Goal: Information Seeking & Learning: Check status

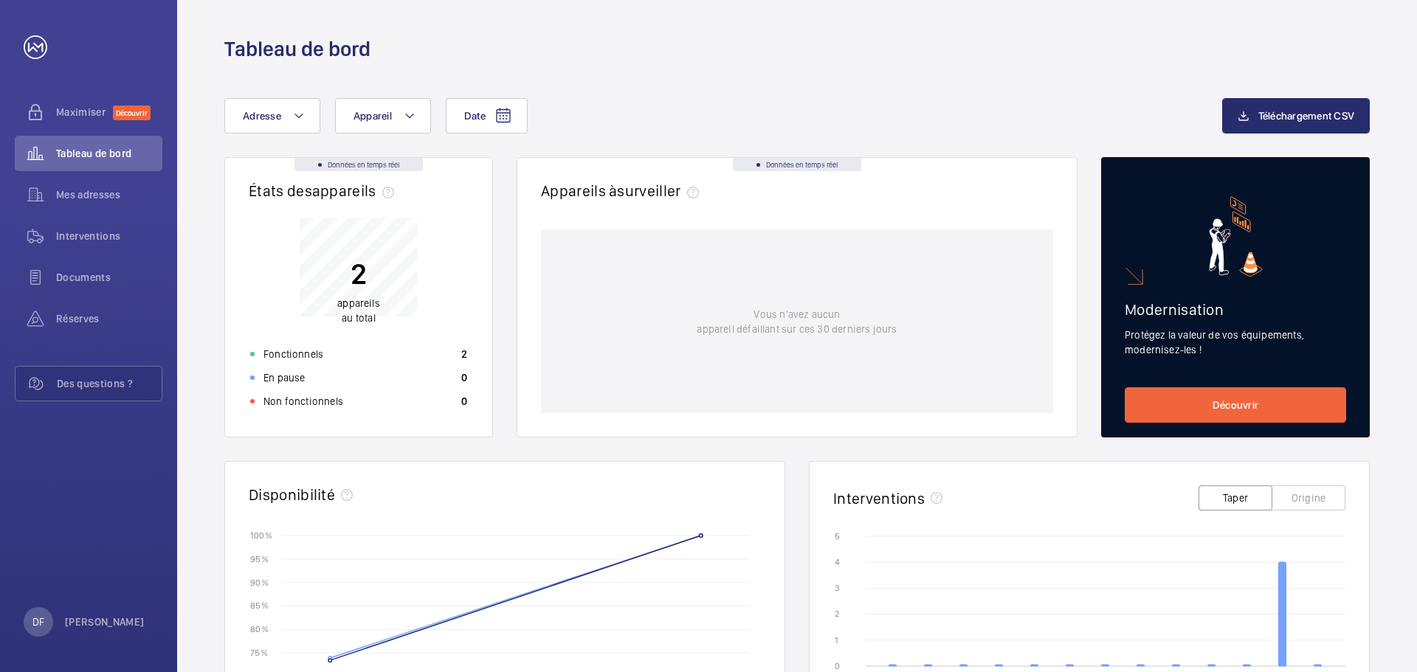
click at [339, 290] on p "2" at bounding box center [358, 273] width 43 height 37
click at [320, 350] on font "Fonctionnels" at bounding box center [293, 354] width 60 height 12
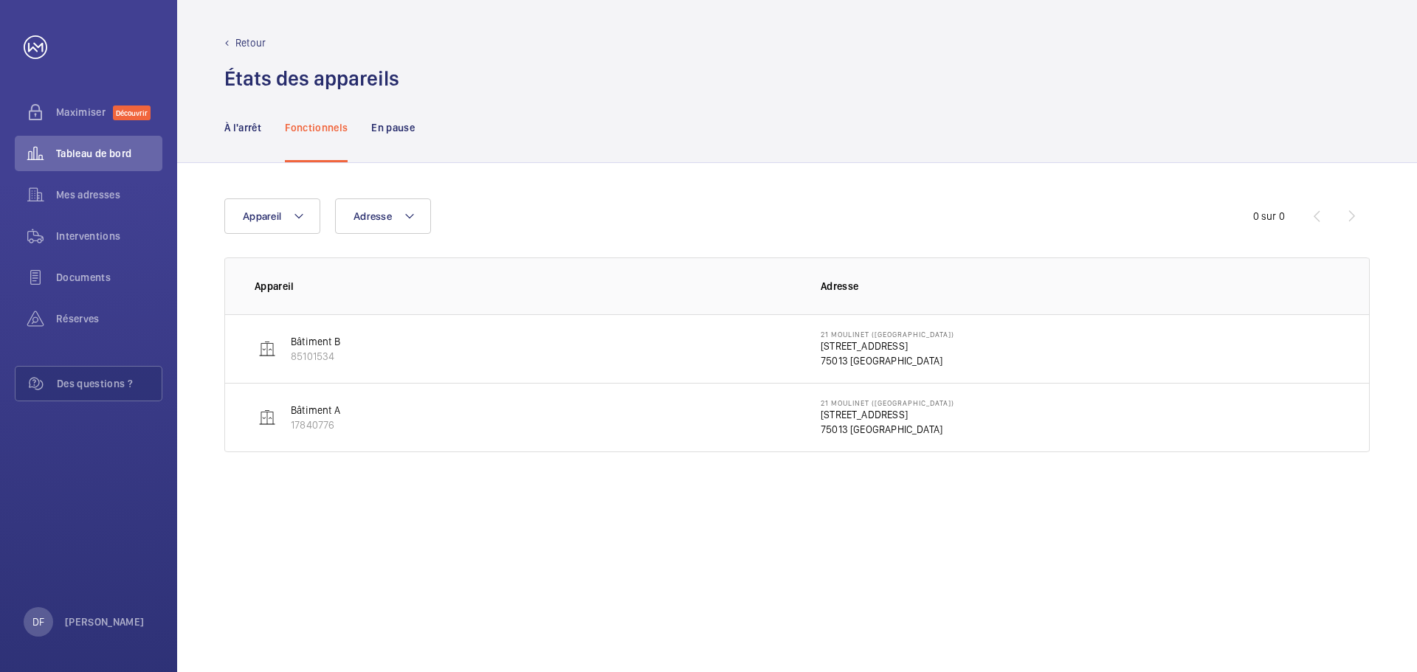
click at [328, 345] on font "Bâtiment B" at bounding box center [315, 342] width 49 height 12
click at [305, 220] on button "Appareil" at bounding box center [272, 215] width 96 height 35
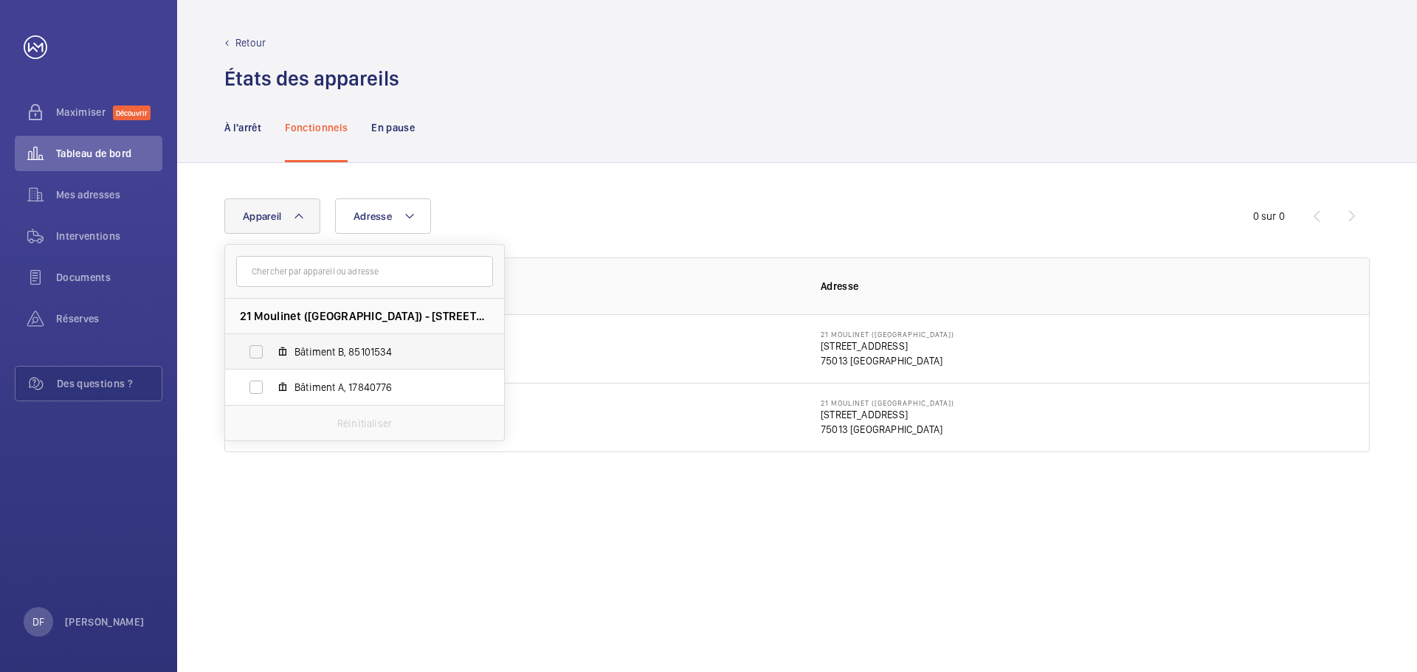
click at [345, 356] on span "Bâtiment B, 85101534" at bounding box center [379, 352] width 171 height 15
click at [271, 356] on input "Bâtiment B, 85101534" at bounding box center [256, 352] width 30 height 30
checkbox input "true"
click at [565, 295] on th "Appareil" at bounding box center [511, 285] width 572 height 57
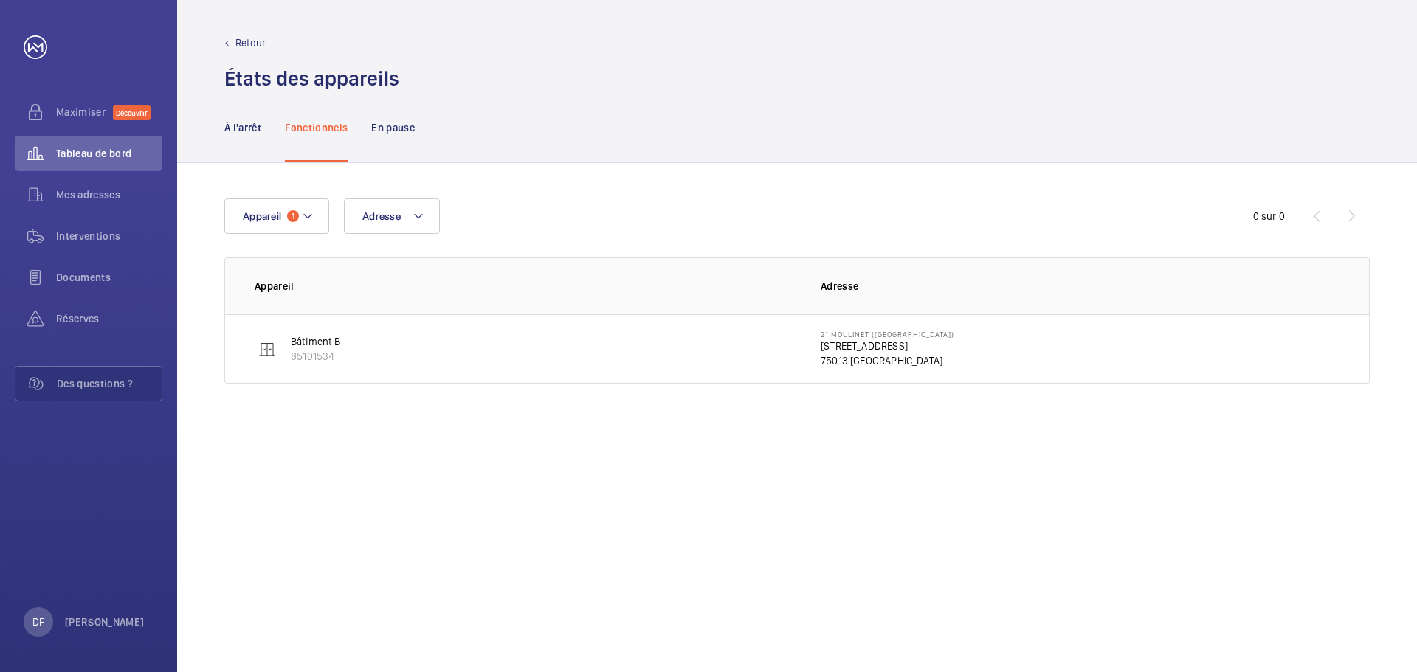
click at [877, 351] on font "[STREET_ADDRESS]" at bounding box center [863, 346] width 87 height 12
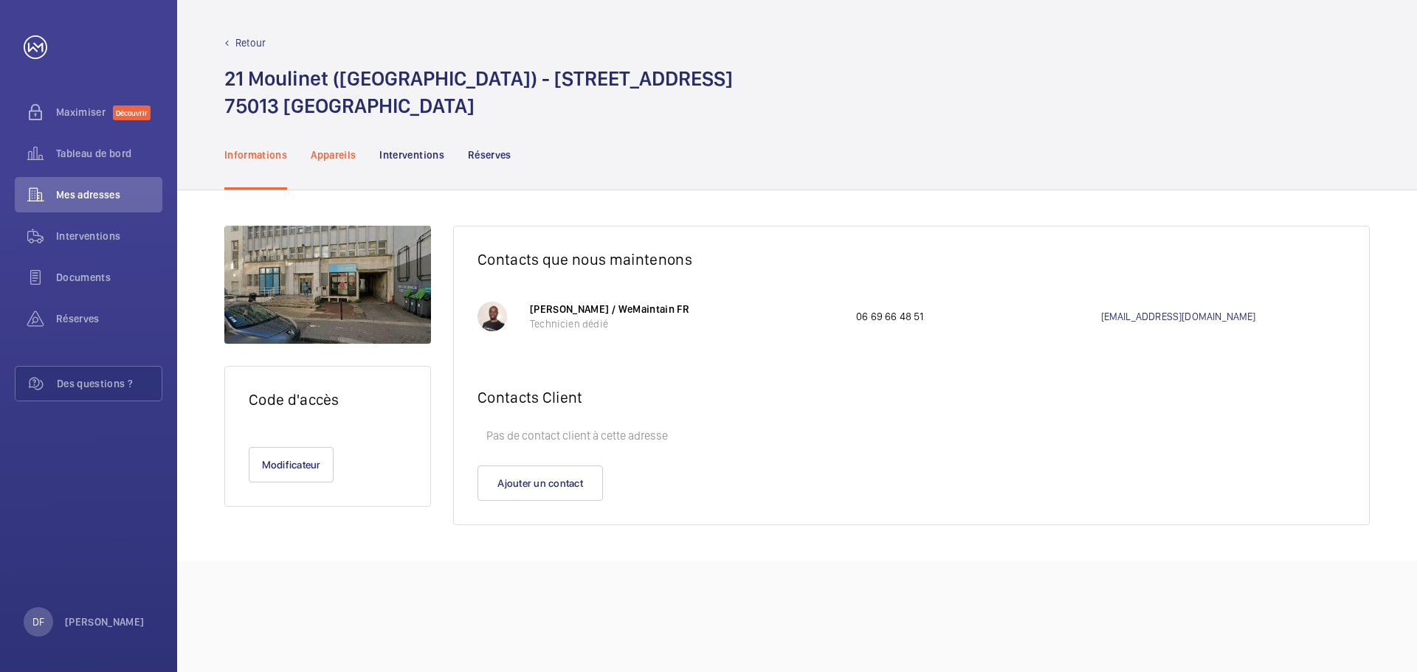
click at [349, 168] on div "Appareils" at bounding box center [333, 155] width 45 height 70
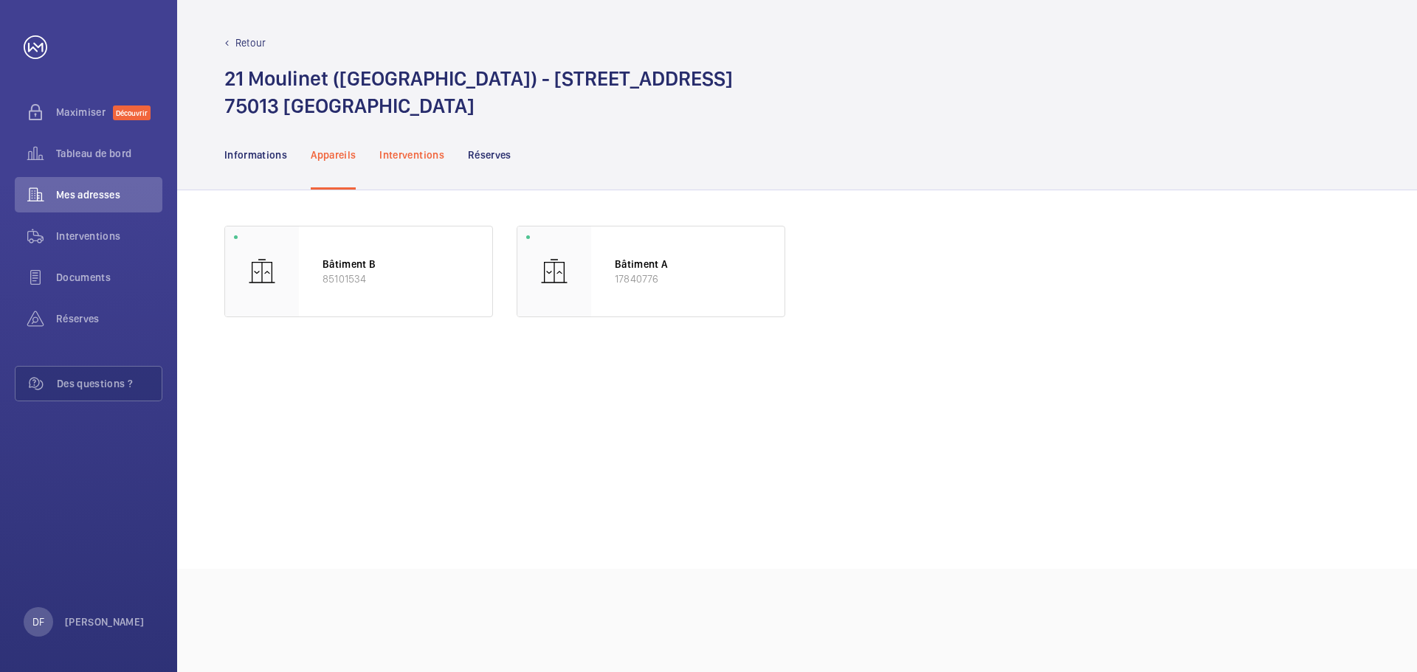
click at [417, 142] on div "Interventions" at bounding box center [411, 155] width 65 height 70
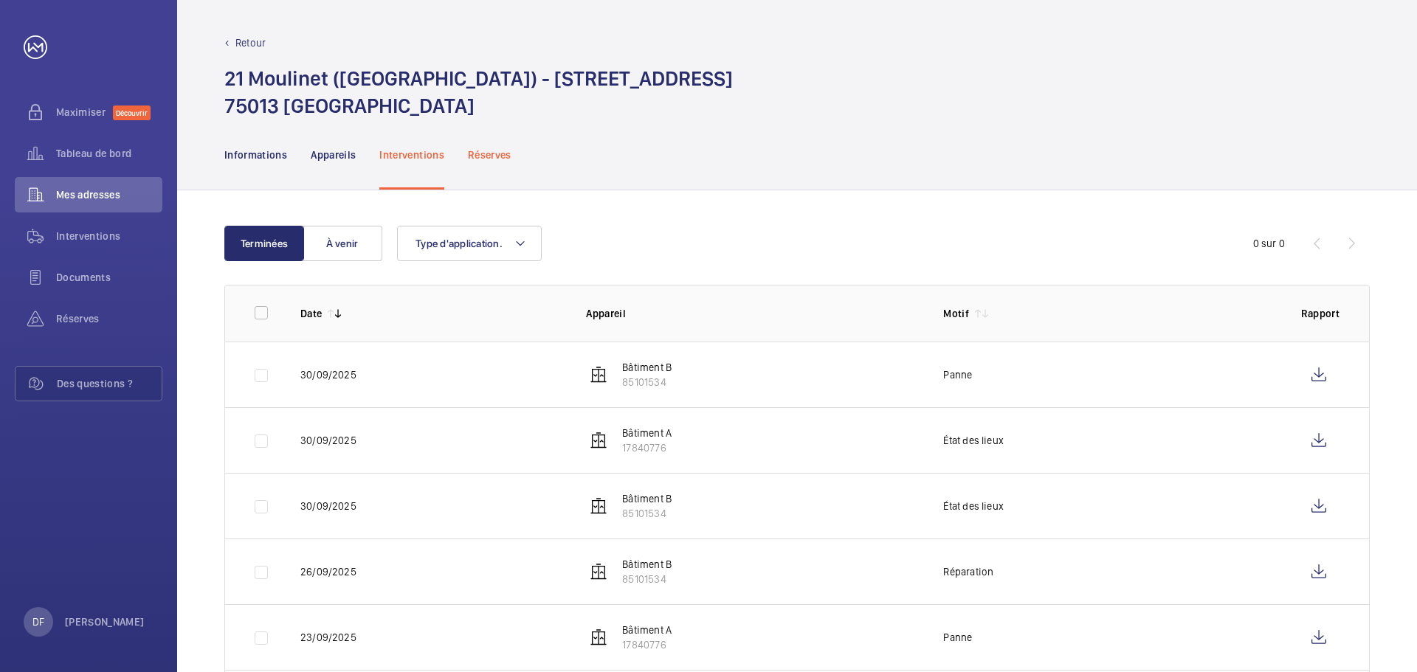
click at [478, 153] on font "Réserves" at bounding box center [490, 155] width 44 height 12
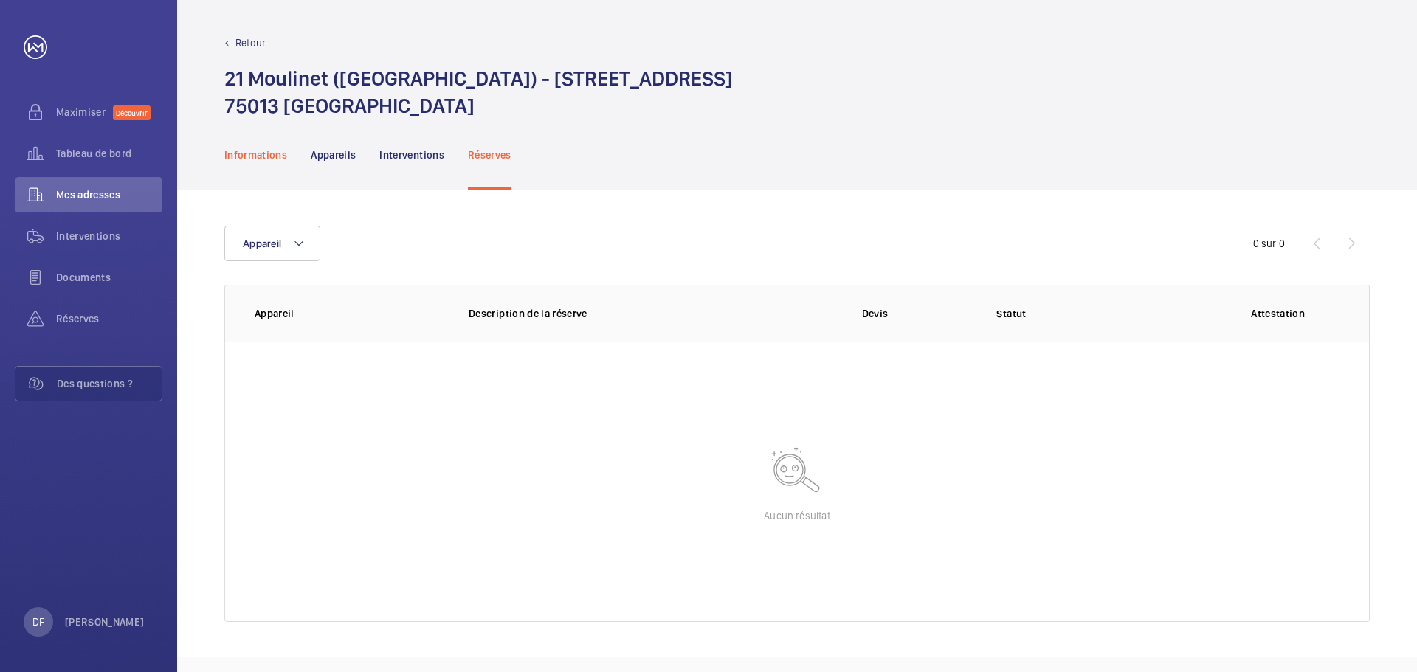
click at [263, 153] on font "Informations" at bounding box center [255, 155] width 63 height 12
